Goal: Task Accomplishment & Management: Manage account settings

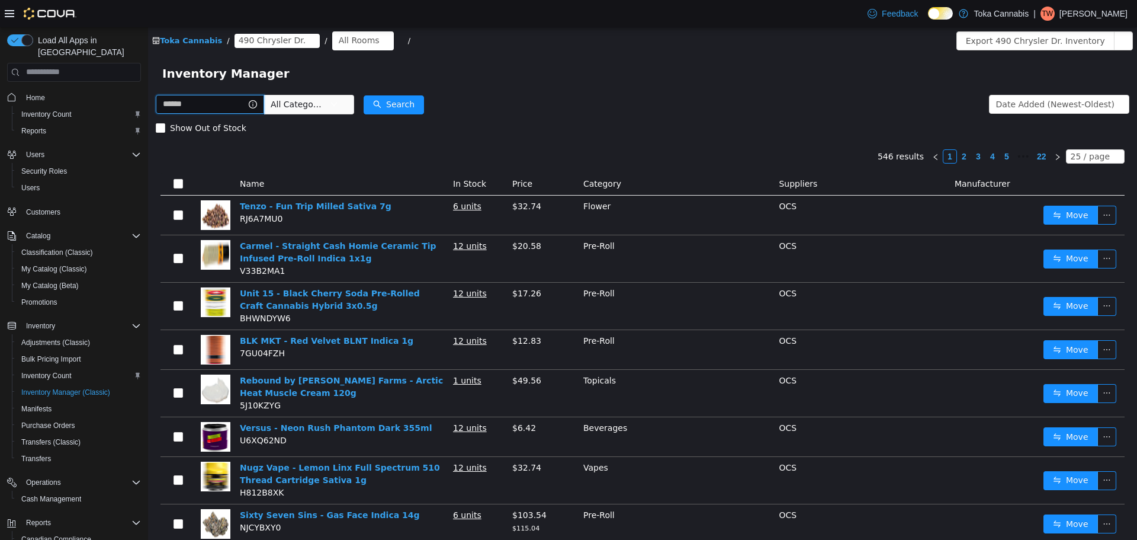
click at [210, 107] on input "text" at bounding box center [210, 103] width 108 height 19
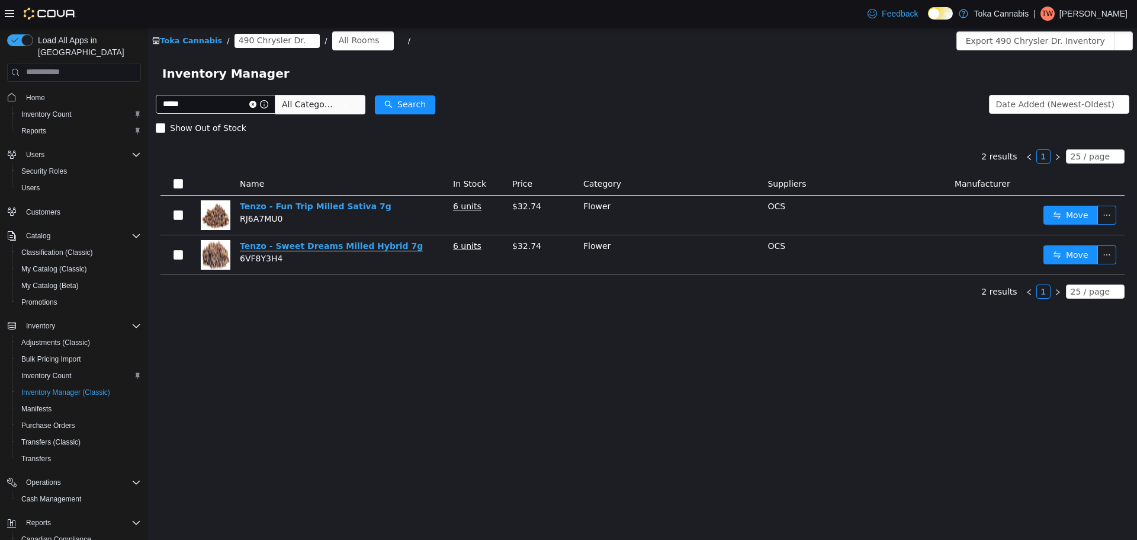
click at [345, 242] on link "Tenzo - Sweet Dreams Milled Hybrid 7g" at bounding box center [331, 246] width 183 height 10
click at [220, 104] on input "*****" at bounding box center [216, 103] width 120 height 19
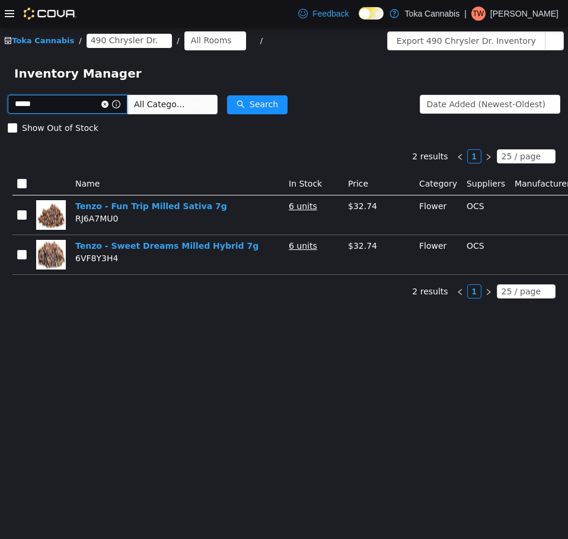
click at [75, 97] on input "*****" at bounding box center [68, 103] width 120 height 19
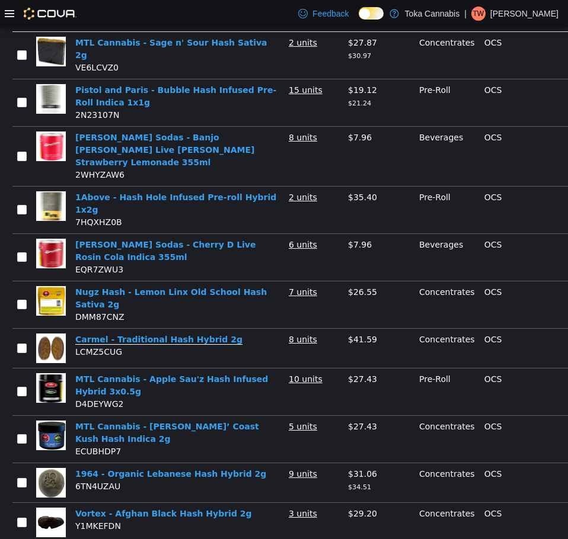
scroll to position [166, 0]
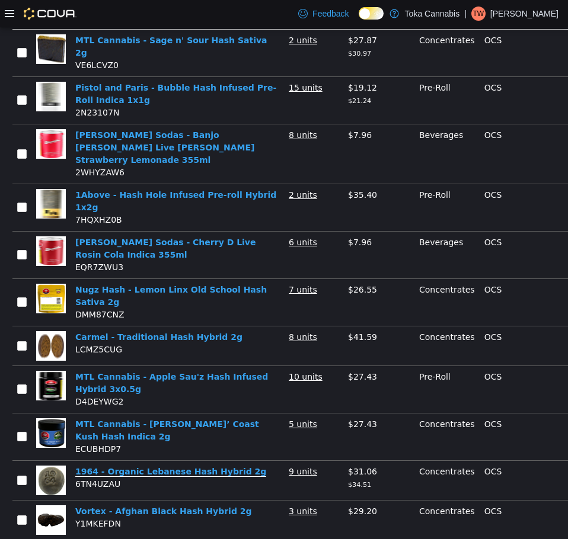
click at [197, 466] on link "1964 - Organic Lebanese Hash Hybrid 2g" at bounding box center [170, 471] width 191 height 10
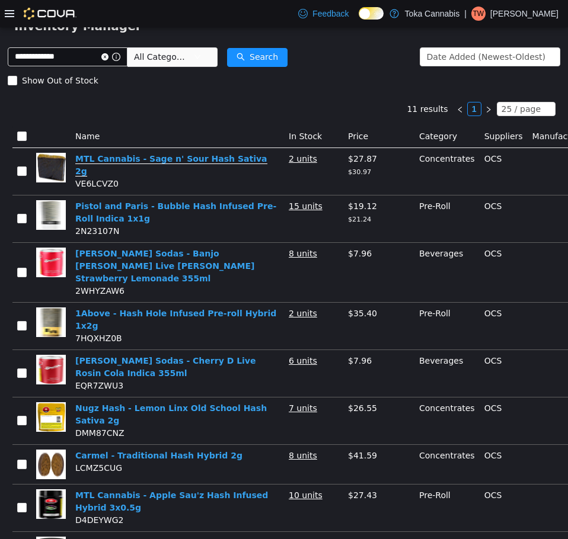
click at [216, 162] on link "MTL Cannabis - Sage n' Sour Hash Sativa 2g" at bounding box center [171, 164] width 192 height 23
click at [79, 50] on input "**********" at bounding box center [68, 56] width 120 height 19
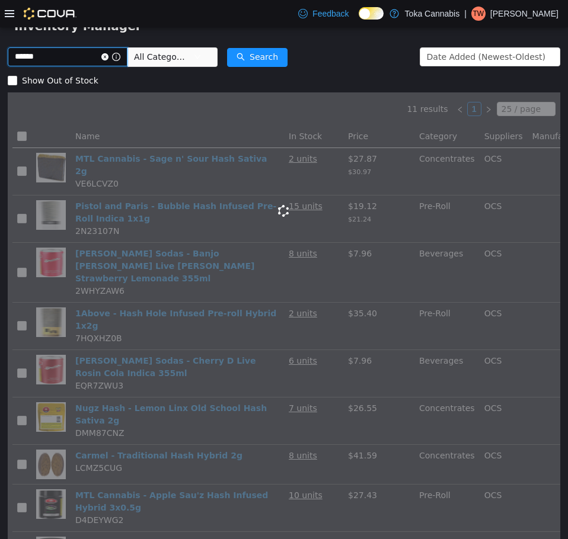
scroll to position [9, 0]
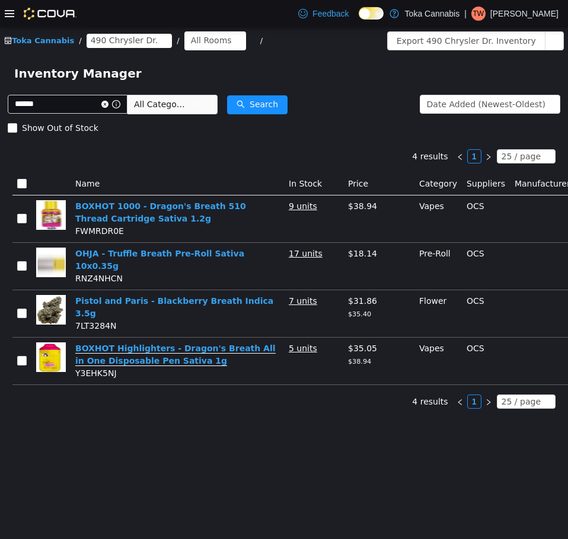
click at [140, 343] on link "BOXHOT Highlighters - Dragon's Breath All in One Disposable Pen Sativa 1g" at bounding box center [175, 354] width 200 height 23
click at [79, 102] on input "******" at bounding box center [68, 103] width 120 height 19
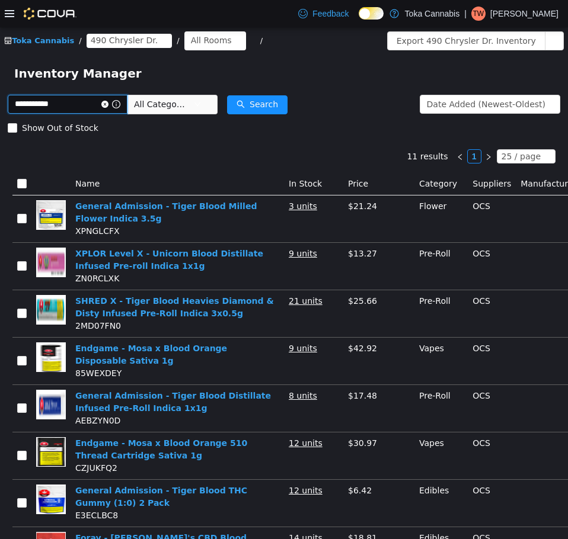
click at [76, 101] on input "**********" at bounding box center [68, 103] width 120 height 19
click at [82, 104] on input "**********" at bounding box center [68, 103] width 120 height 19
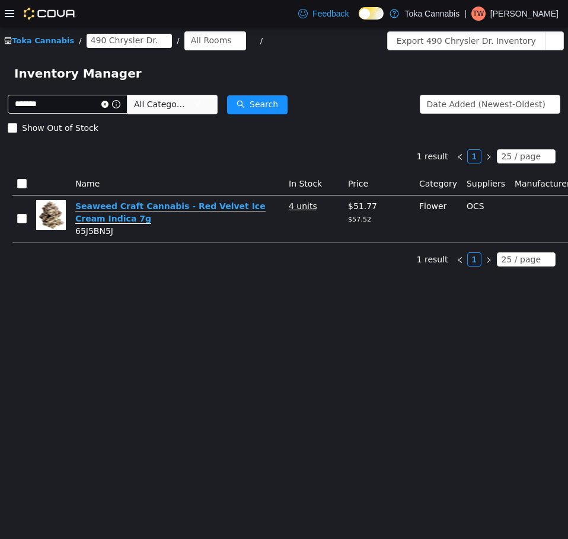
click at [232, 206] on link "Seaweed Craft Cannabis - Red Velvet Ice Cream Indica 7g" at bounding box center [170, 212] width 190 height 23
click at [73, 108] on input "*******" at bounding box center [68, 103] width 120 height 19
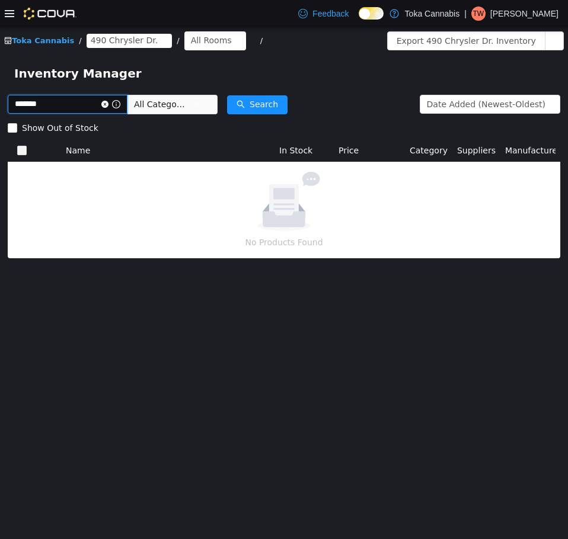
click at [73, 108] on input "*******" at bounding box center [68, 103] width 120 height 19
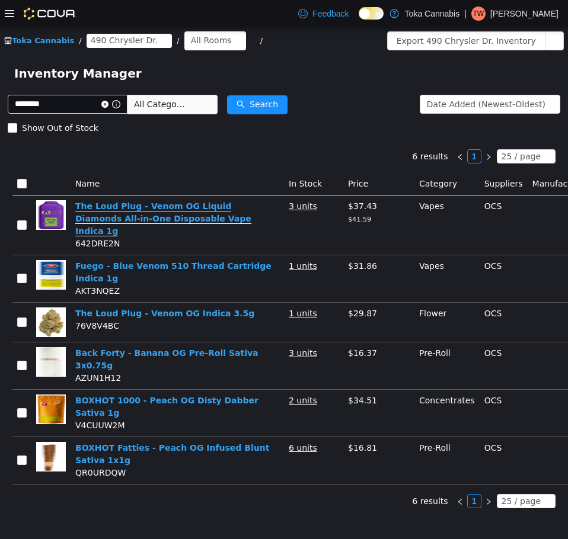
click at [227, 206] on link "The Loud Plug - Venom OG Liquid Diamonds All-in-One Disposable Vape Indica 1g" at bounding box center [163, 218] width 176 height 35
click at [77, 110] on input "********" at bounding box center [68, 103] width 120 height 19
type input "******"
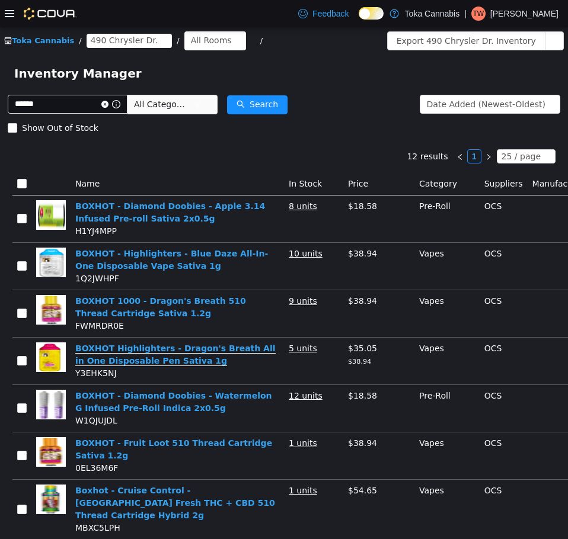
click at [245, 351] on link "BOXHOT Highlighters - Dragon's Breath All in One Disposable Pen Sativa 1g" at bounding box center [175, 354] width 200 height 23
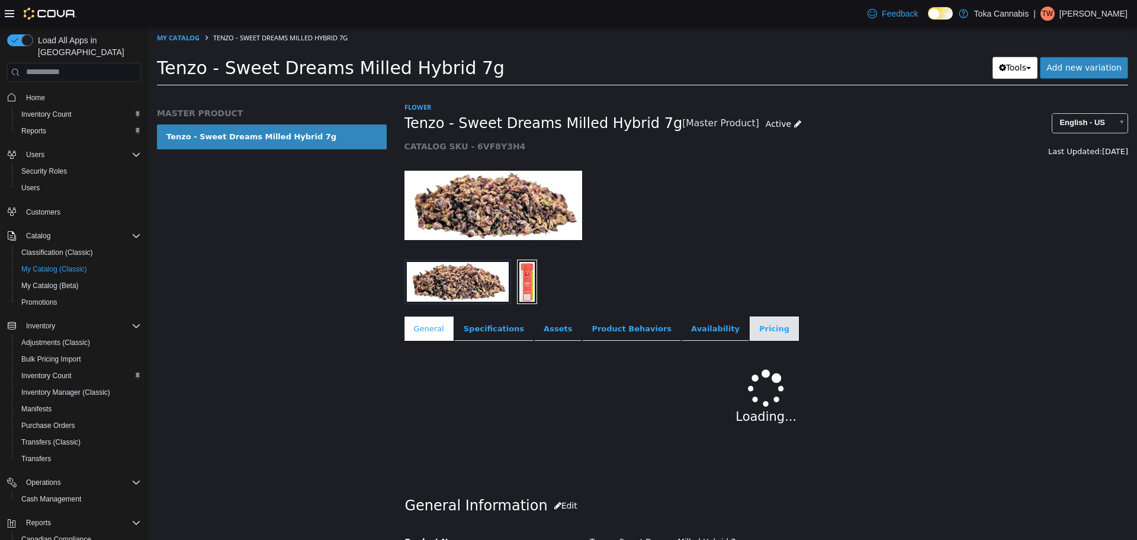
click at [750, 323] on link "Pricing" at bounding box center [774, 328] width 49 height 25
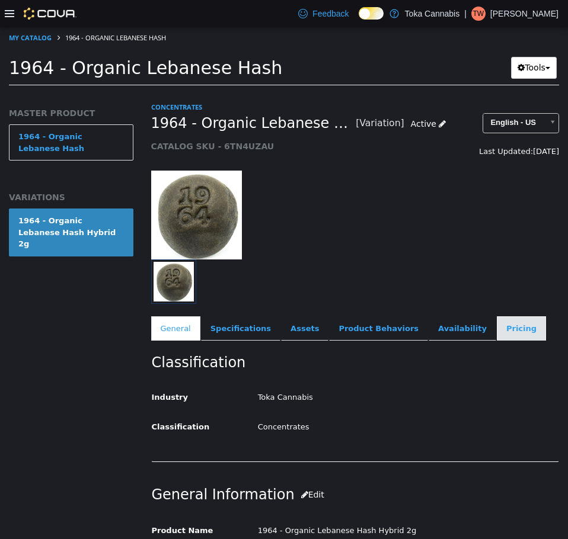
click at [496, 326] on link "Pricing" at bounding box center [520, 328] width 49 height 25
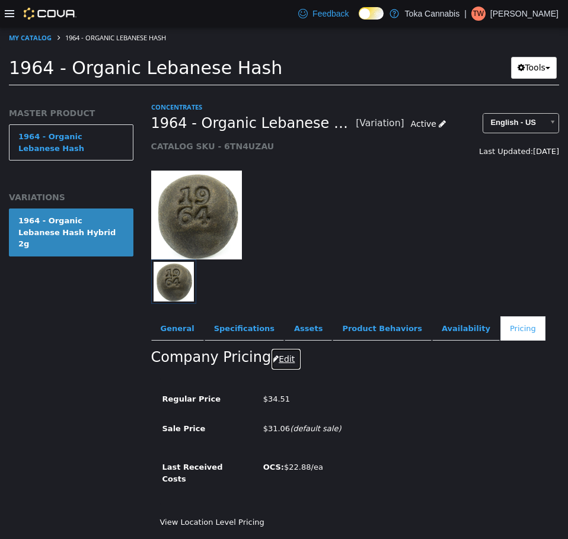
click at [284, 360] on button "Edit" at bounding box center [286, 359] width 30 height 22
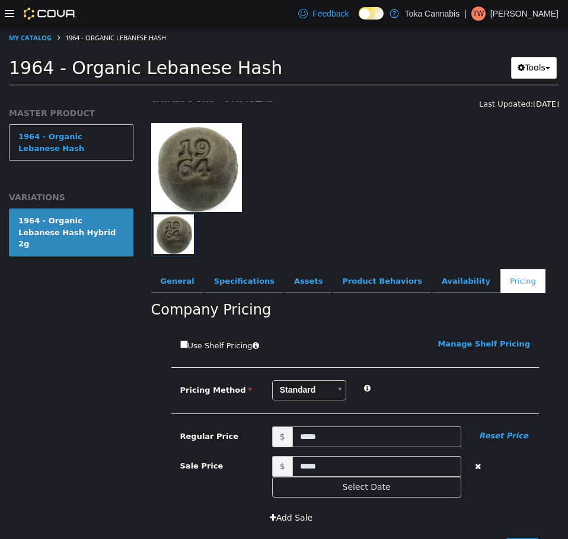
scroll to position [120, 0]
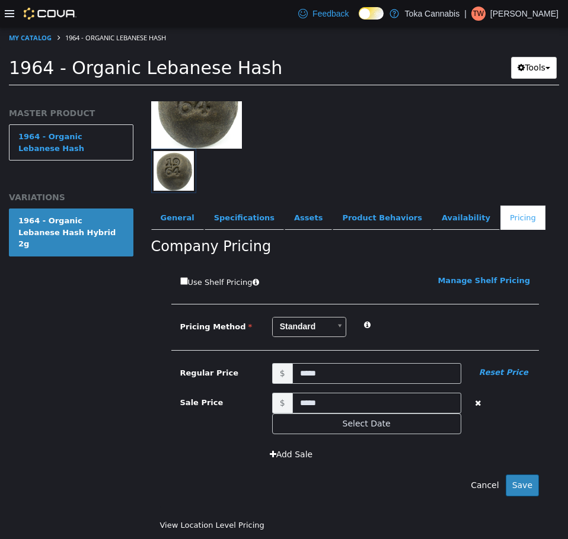
click at [473, 396] on button "button" at bounding box center [477, 401] width 15 height 18
click at [514, 475] on button "Save" at bounding box center [521, 485] width 33 height 22
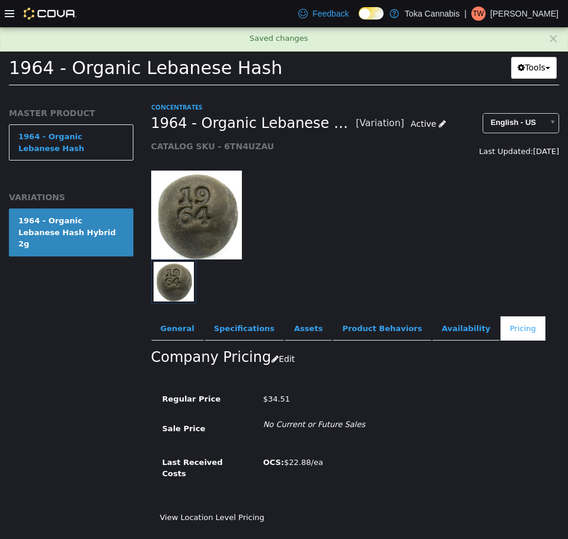
scroll to position [0, 0]
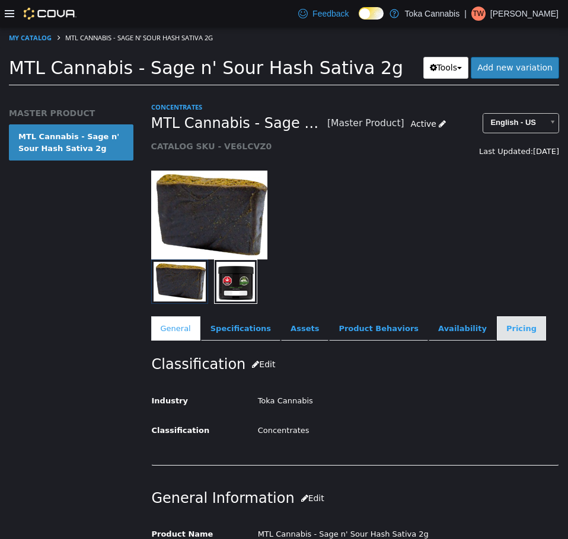
click at [496, 329] on link "Pricing" at bounding box center [520, 328] width 49 height 25
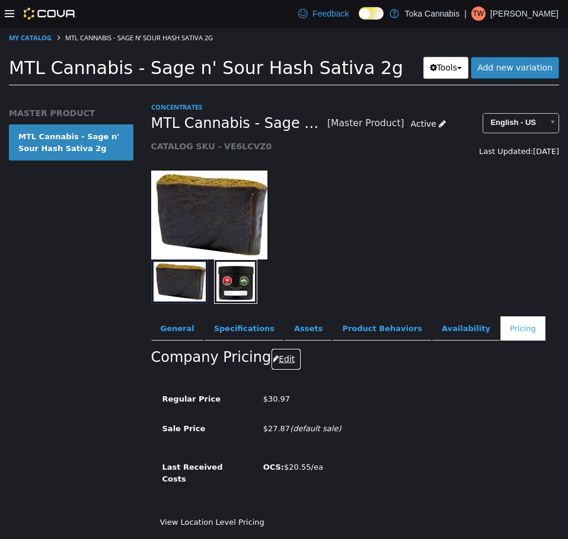
click at [271, 357] on button "Edit" at bounding box center [286, 359] width 30 height 22
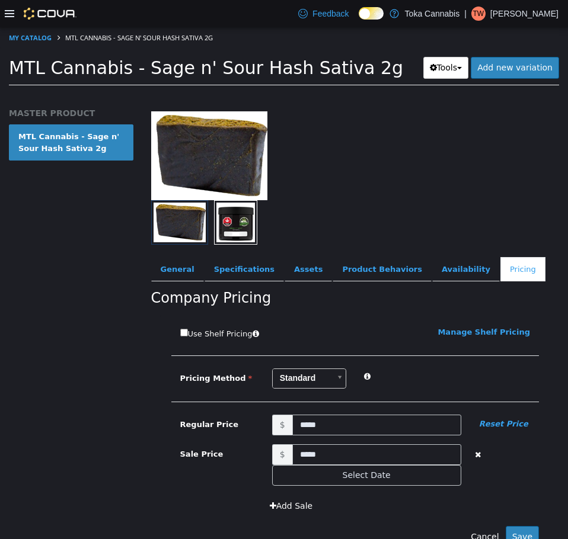
click at [475, 456] on icon "button" at bounding box center [478, 454] width 6 height 8
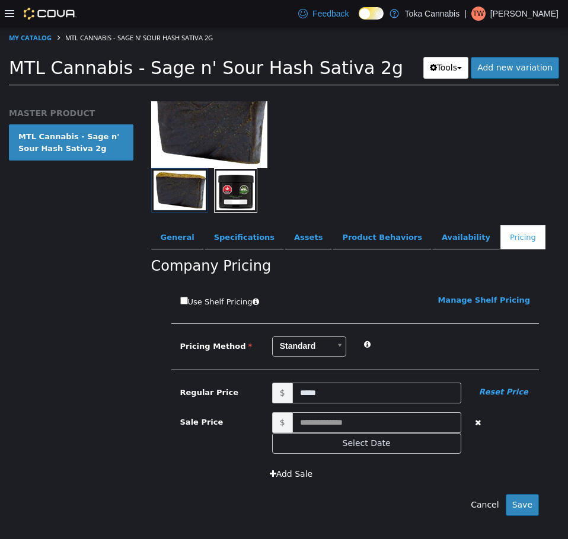
scroll to position [120, 0]
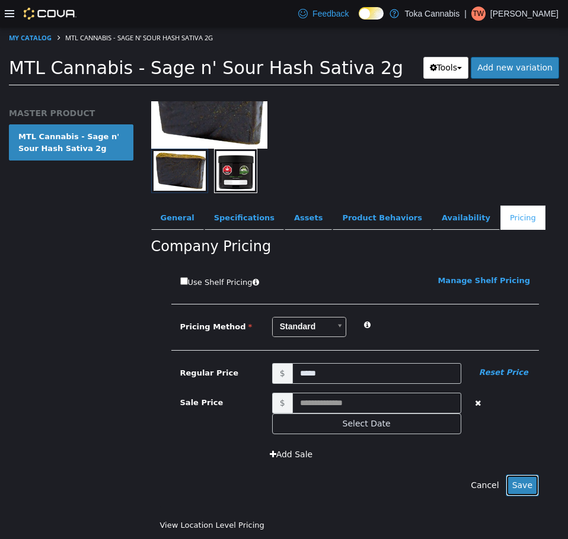
click at [514, 475] on button "Save" at bounding box center [521, 485] width 33 height 22
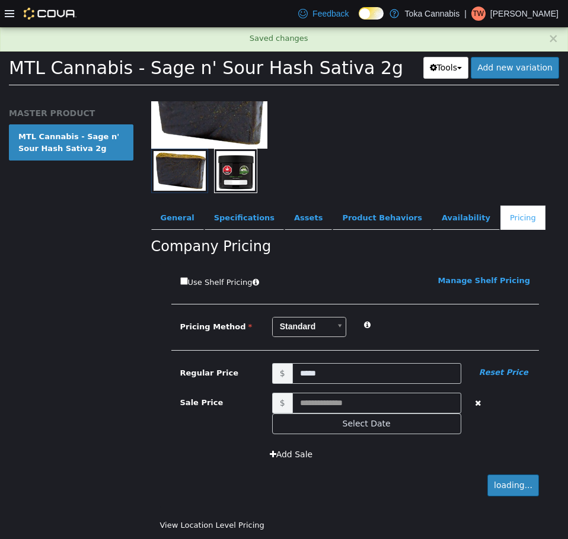
scroll to position [0, 0]
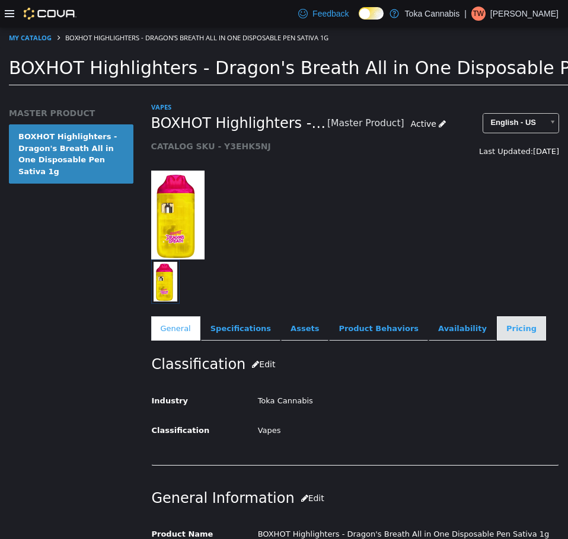
click at [496, 334] on link "Pricing" at bounding box center [520, 328] width 49 height 25
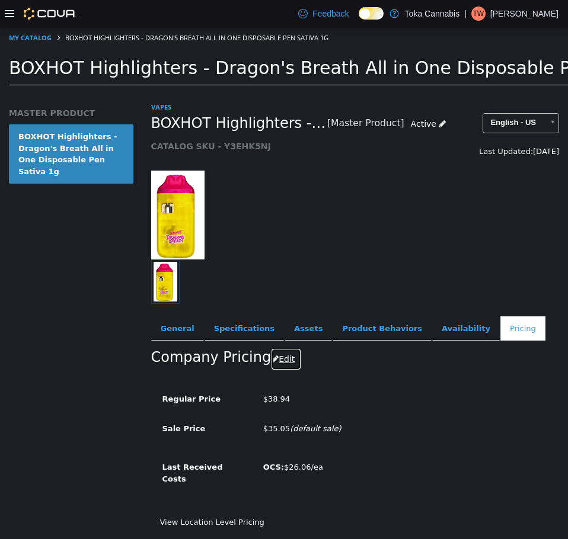
click at [281, 363] on button "Edit" at bounding box center [286, 359] width 30 height 22
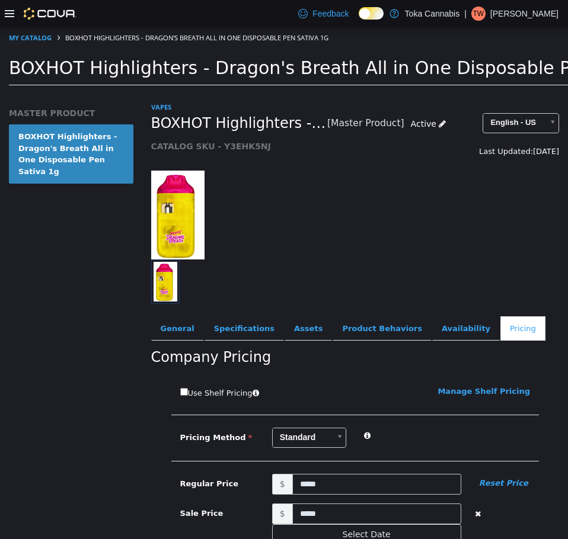
click at [475, 510] on icon "button" at bounding box center [478, 513] width 6 height 8
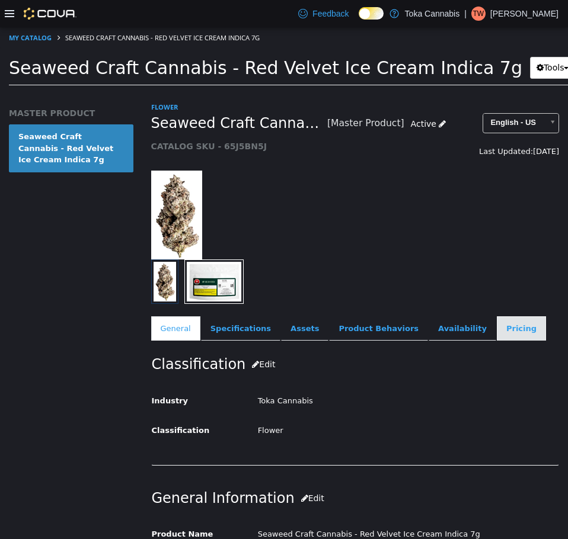
click at [496, 336] on link "Pricing" at bounding box center [520, 328] width 49 height 25
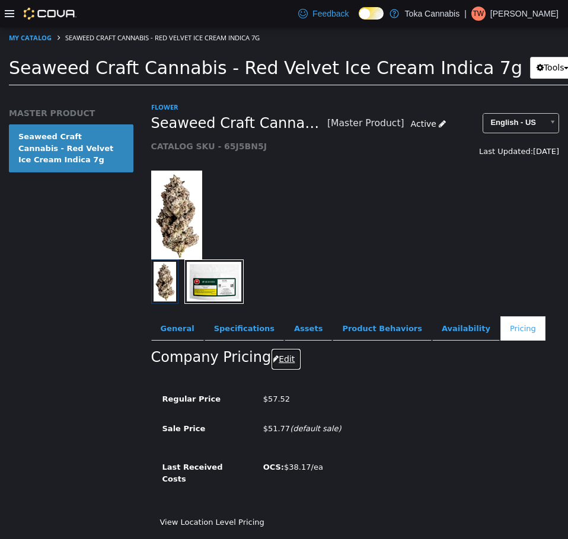
click at [286, 366] on button "Edit" at bounding box center [286, 359] width 30 height 22
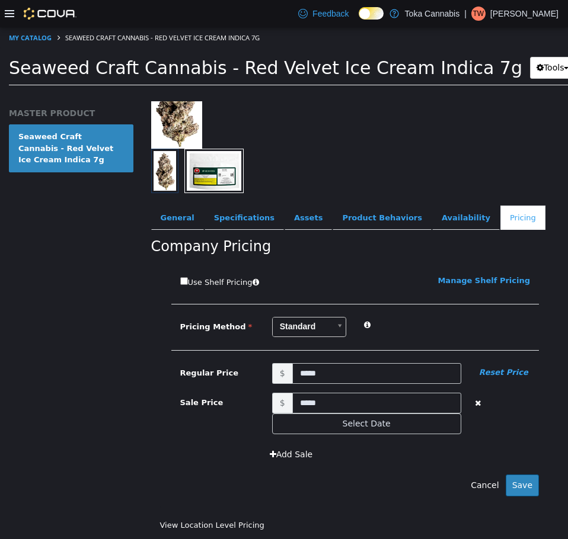
scroll to position [118, 0]
click at [475, 395] on button "button" at bounding box center [477, 401] width 15 height 18
click at [518, 474] on button "Save" at bounding box center [521, 485] width 33 height 22
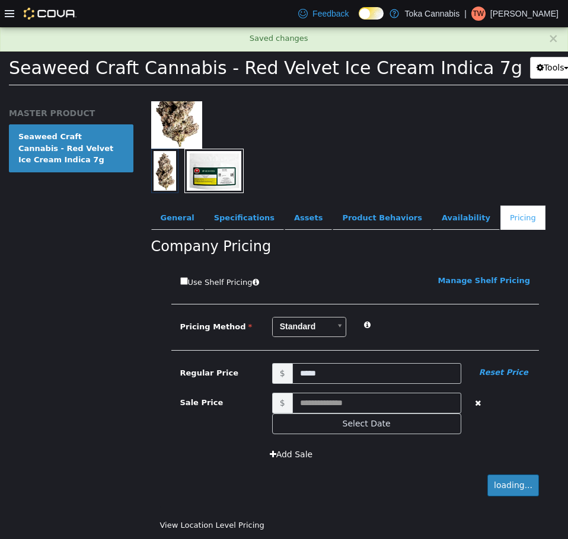
scroll to position [4, 0]
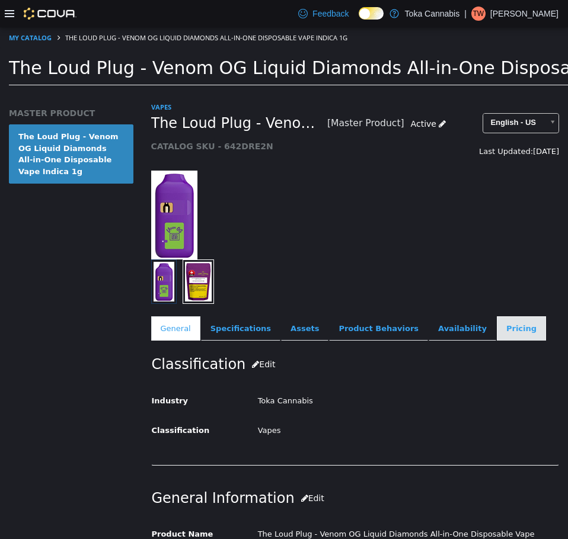
click at [496, 323] on link "Pricing" at bounding box center [520, 328] width 49 height 25
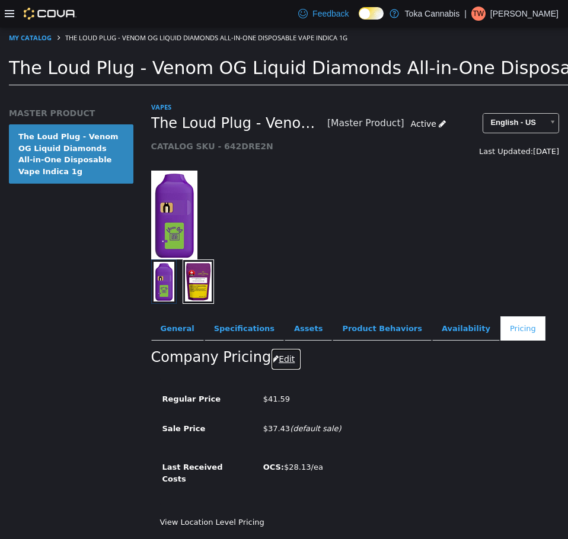
click at [271, 361] on icon "button" at bounding box center [274, 358] width 7 height 8
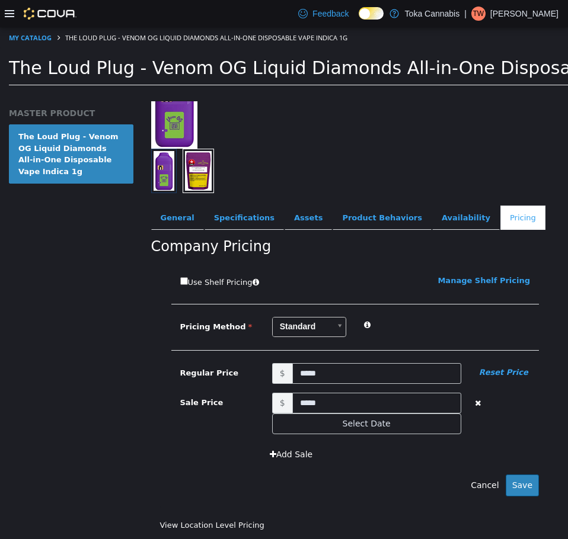
scroll to position [118, 0]
click at [475, 399] on icon "button" at bounding box center [478, 403] width 6 height 8
click at [527, 476] on button "Save" at bounding box center [521, 485] width 33 height 22
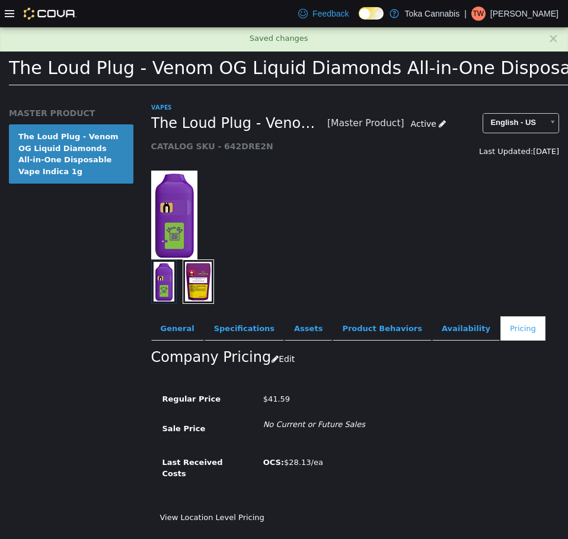
scroll to position [4, 0]
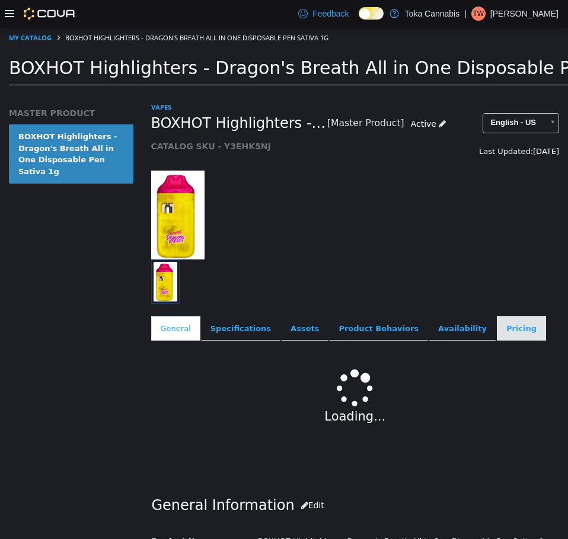
click at [496, 324] on link "Pricing" at bounding box center [520, 328] width 49 height 25
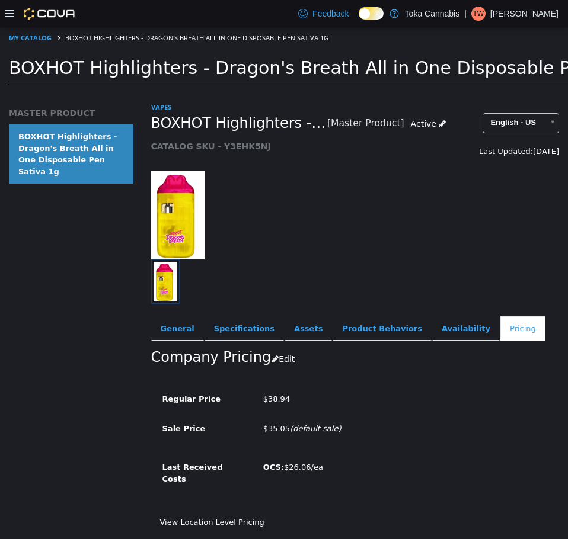
scroll to position [9, 0]
click at [280, 351] on button "Edit" at bounding box center [286, 359] width 30 height 22
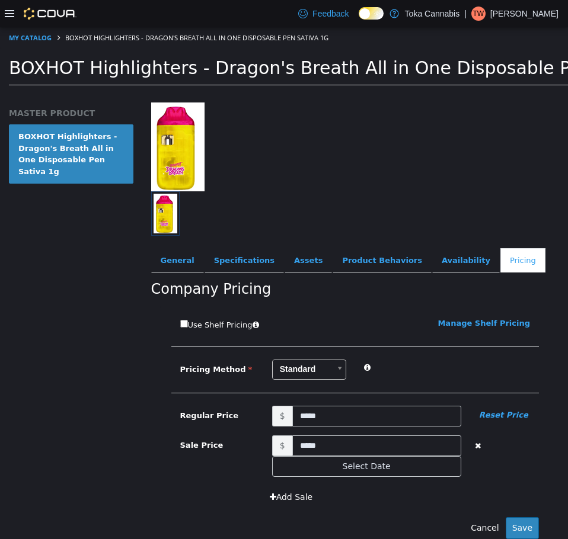
click at [470, 438] on button "button" at bounding box center [477, 444] width 15 height 18
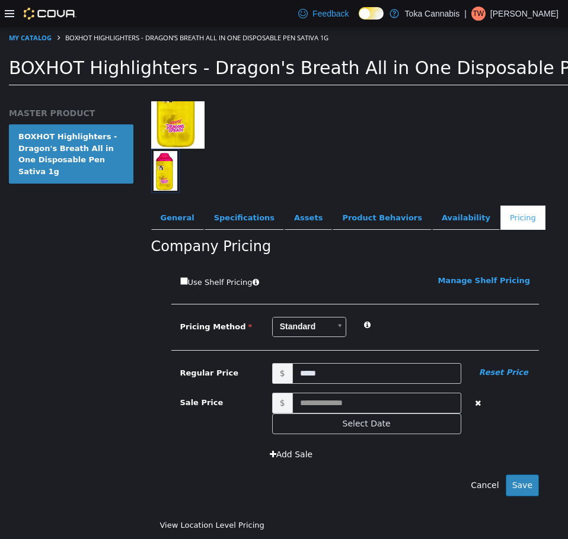
scroll to position [129, 0]
click at [509, 474] on button "Save" at bounding box center [521, 485] width 33 height 22
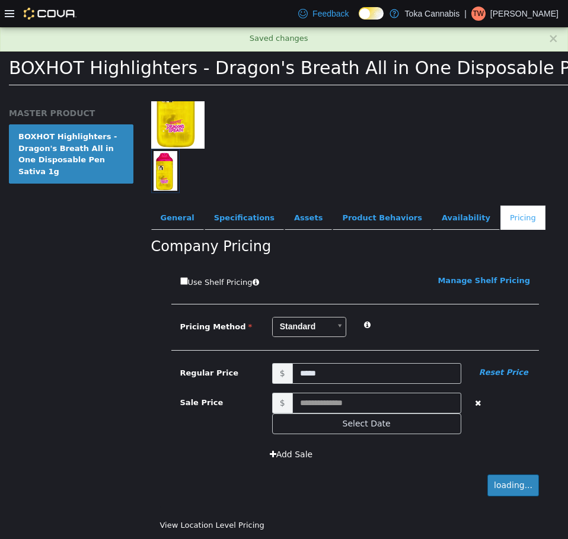
scroll to position [4, 0]
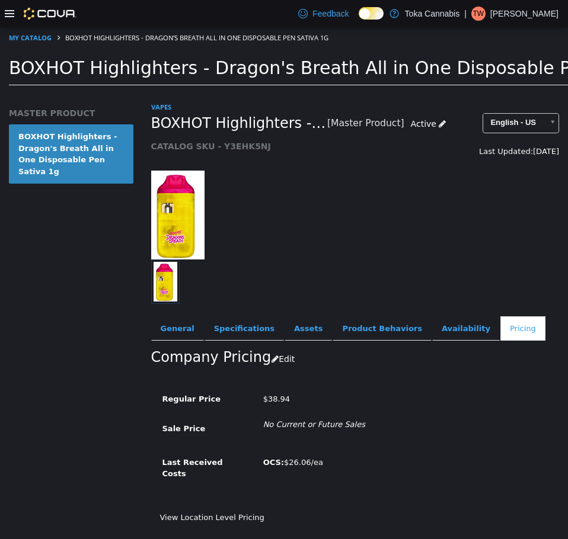
click at [329, 259] on div at bounding box center [355, 281] width 408 height 44
